Goal: Navigation & Orientation: Find specific page/section

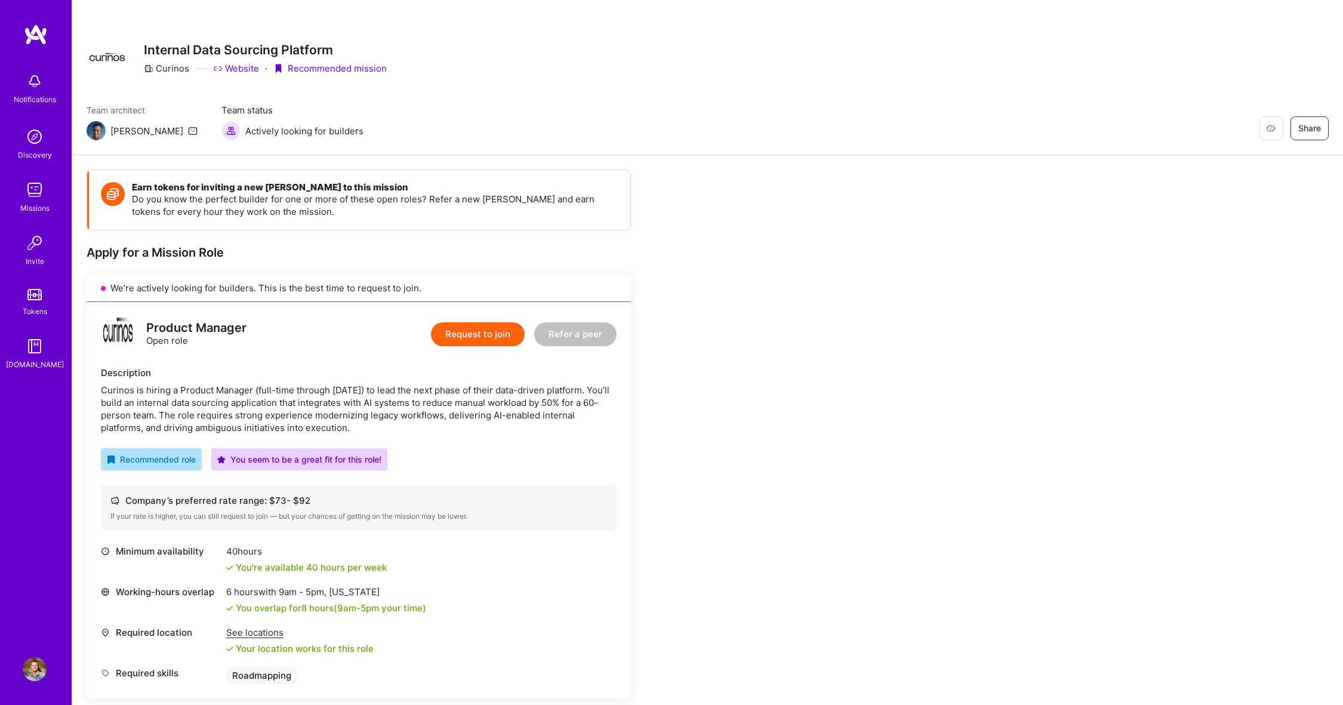
scroll to position [5, 0]
click at [33, 86] on img at bounding box center [35, 81] width 24 height 24
click at [27, 137] on img at bounding box center [35, 137] width 24 height 24
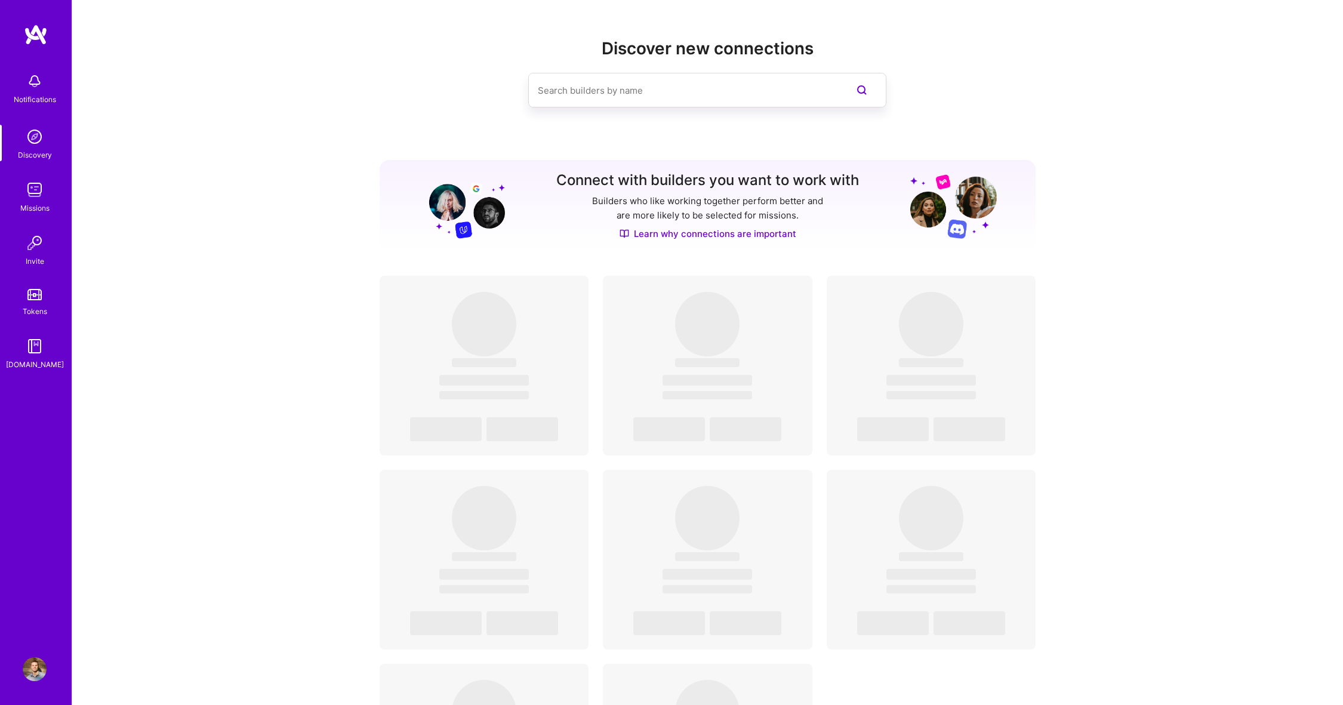
click at [36, 140] on img at bounding box center [35, 137] width 24 height 24
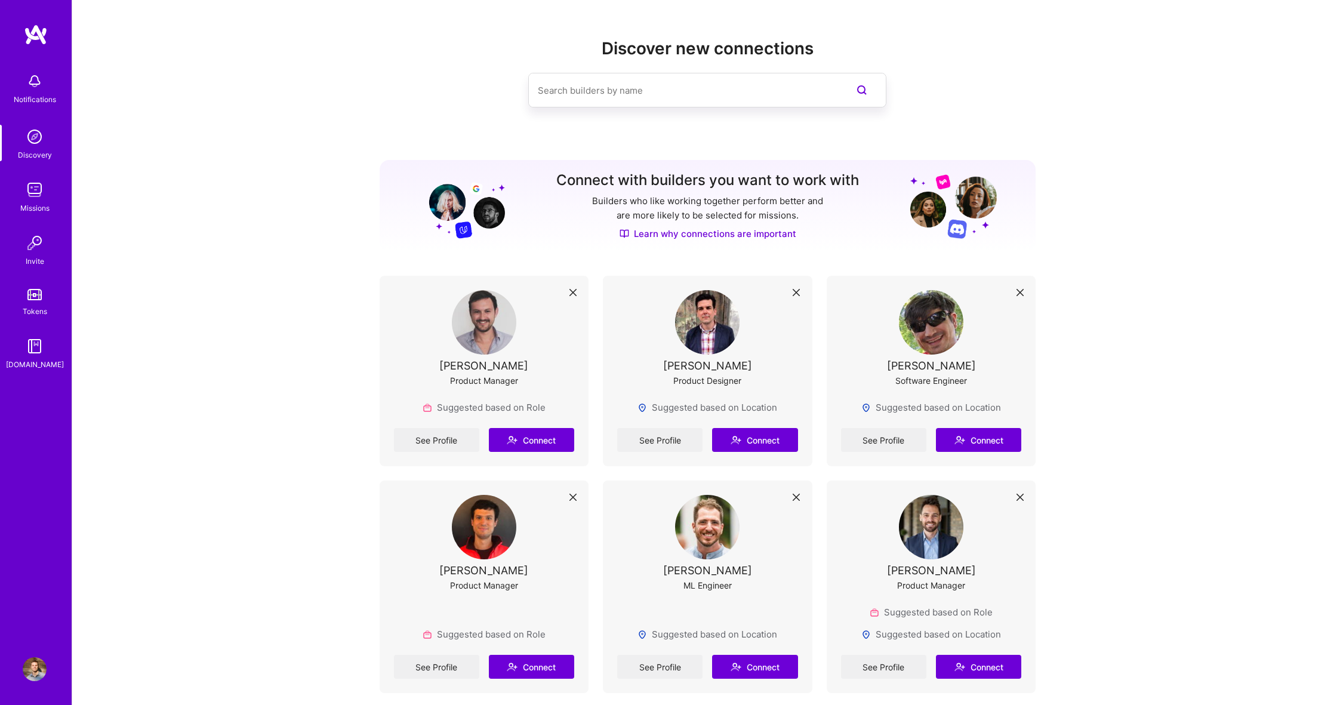
click at [35, 197] on img at bounding box center [35, 190] width 24 height 24
